Goal: Go to known website: Go to known website

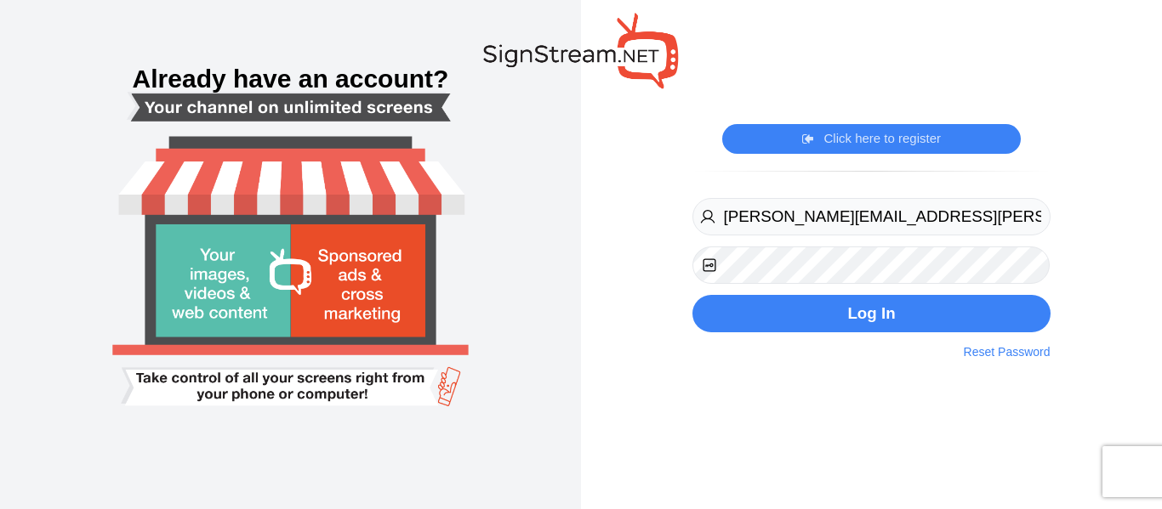
type input "[PERSON_NAME][EMAIL_ADDRESS][PERSON_NAME][DOMAIN_NAME]"
click at [692, 295] on button "Log In" at bounding box center [870, 314] width 357 height 38
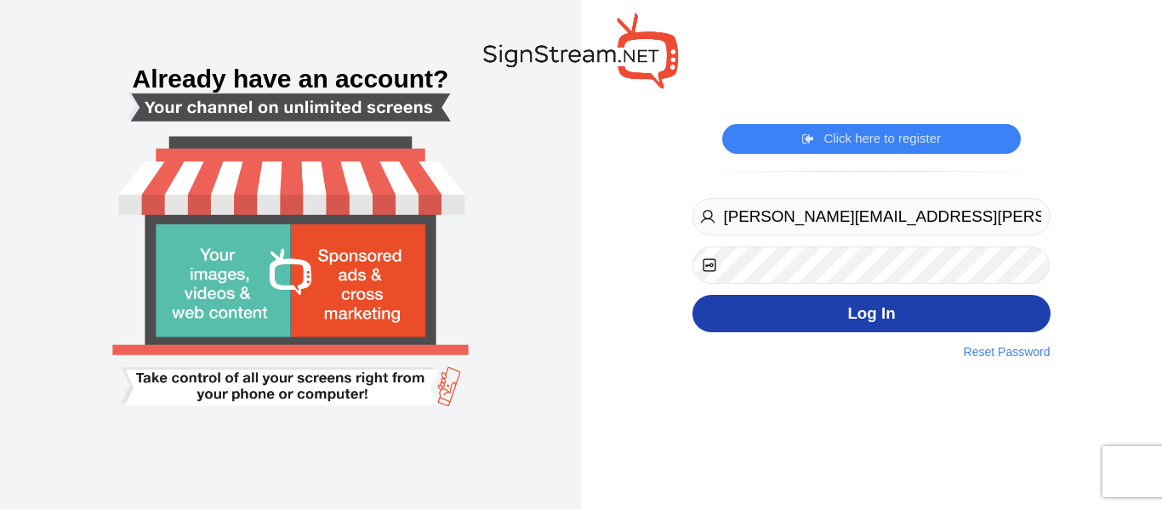
click at [823, 324] on button "Log In" at bounding box center [870, 314] width 357 height 38
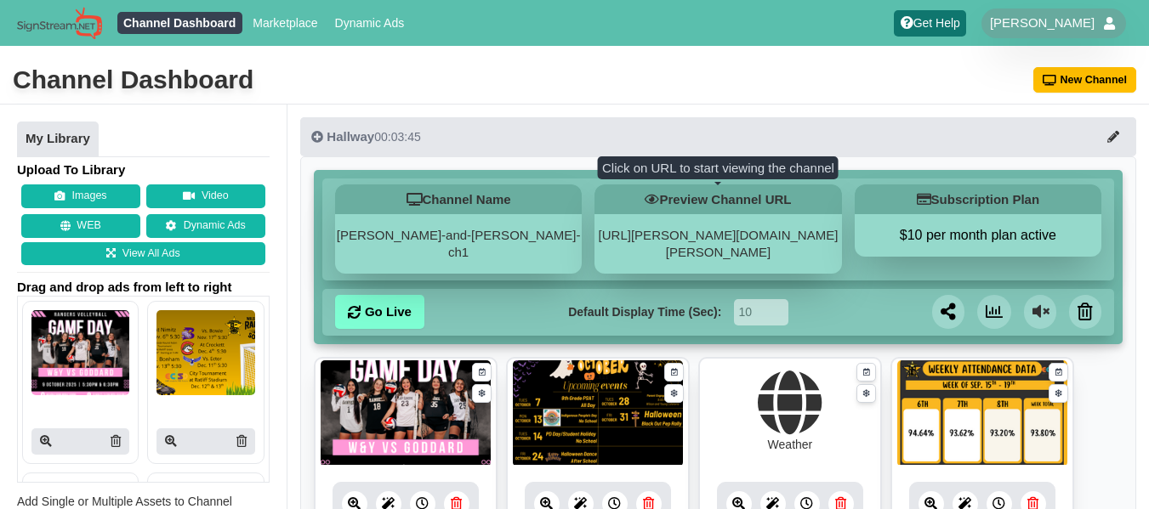
click at [730, 244] on div "[URL][PERSON_NAME][DOMAIN_NAME][PERSON_NAME]" at bounding box center [717, 244] width 247 height 60
click at [725, 240] on link "[URL][PERSON_NAME][DOMAIN_NAME][PERSON_NAME]" at bounding box center [719, 243] width 240 height 31
